Goal: Find specific page/section: Locate a particular part of the current website

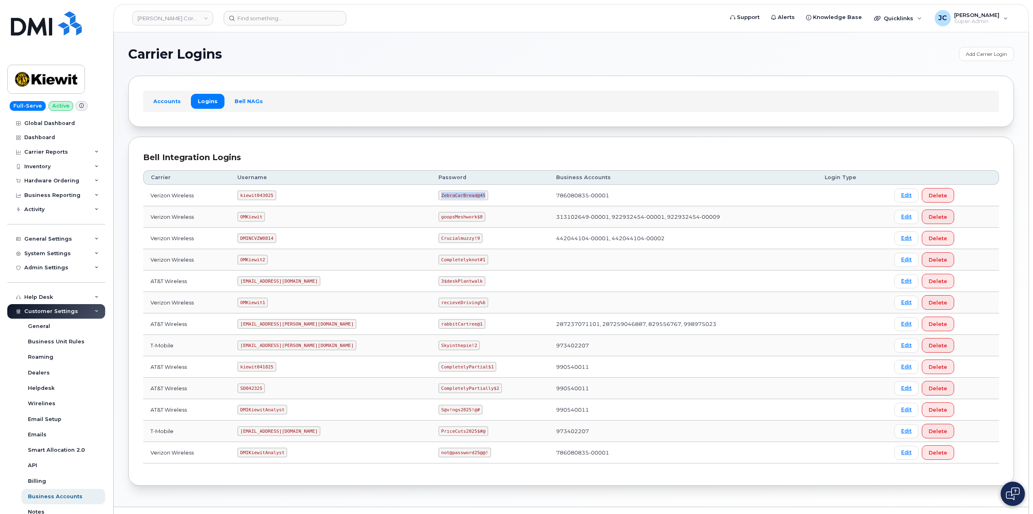
drag, startPoint x: 444, startPoint y: 194, endPoint x: 400, endPoint y: 197, distance: 44.6
click at [431, 197] on td "ZebraCarBread@45" at bounding box center [490, 195] width 118 height 21
copy code "ZebraCarBread@45"
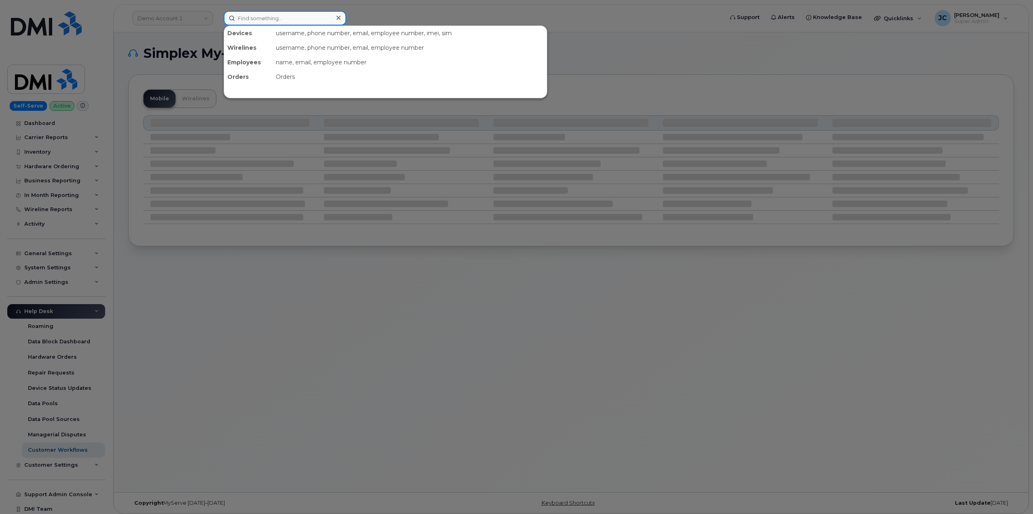
click at [244, 20] on input at bounding box center [285, 18] width 123 height 15
paste input "779.206.9002"
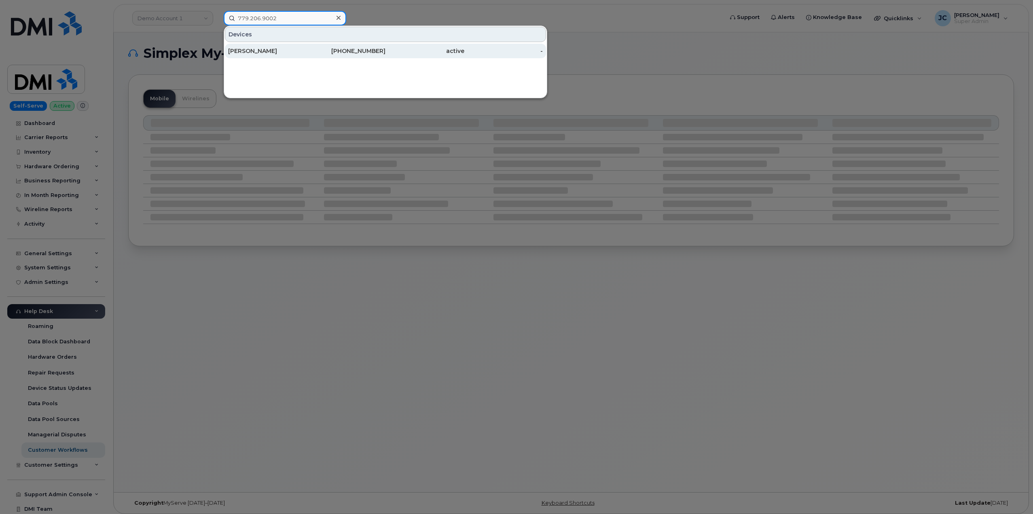
type input "779.206.9002"
click at [360, 51] on div "[PHONE_NUMBER]" at bounding box center [346, 51] width 79 height 8
